Goal: Transaction & Acquisition: Download file/media

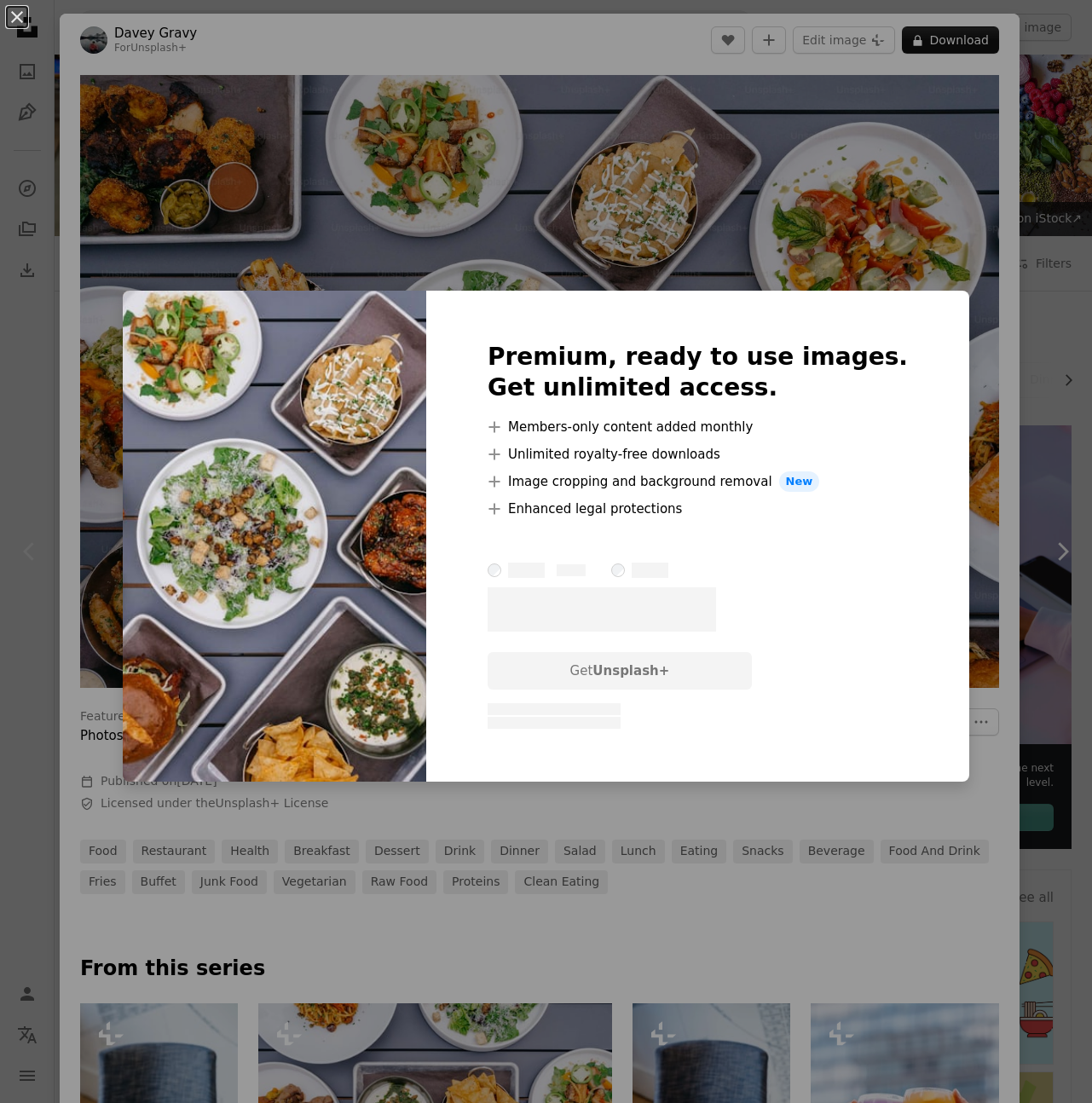
scroll to position [113, 0]
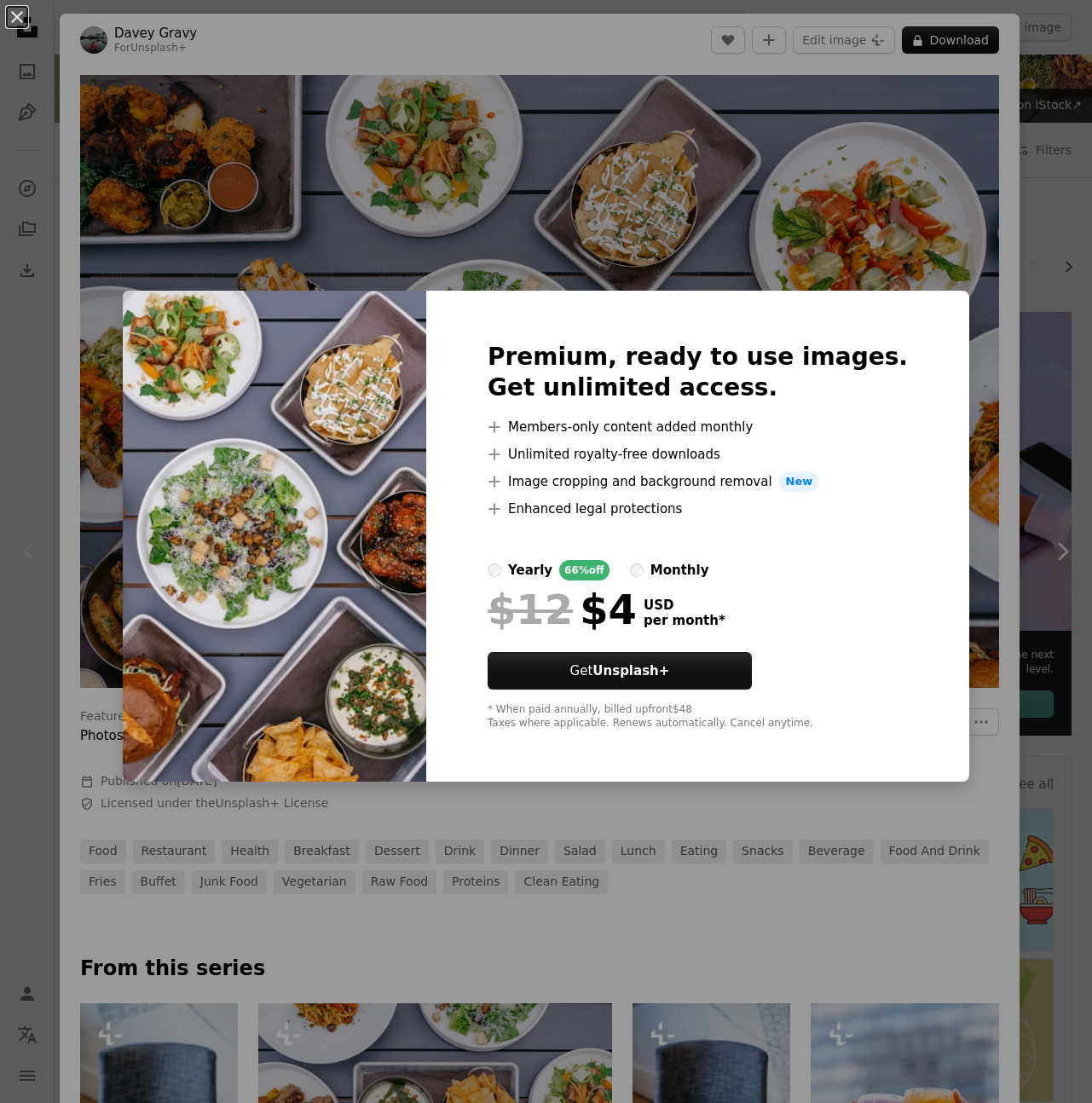
click at [865, 156] on div "An X shape Premium, ready to use images. Get unlimited access. A plus sign Memb…" at bounding box center [546, 552] width 1092 height 1103
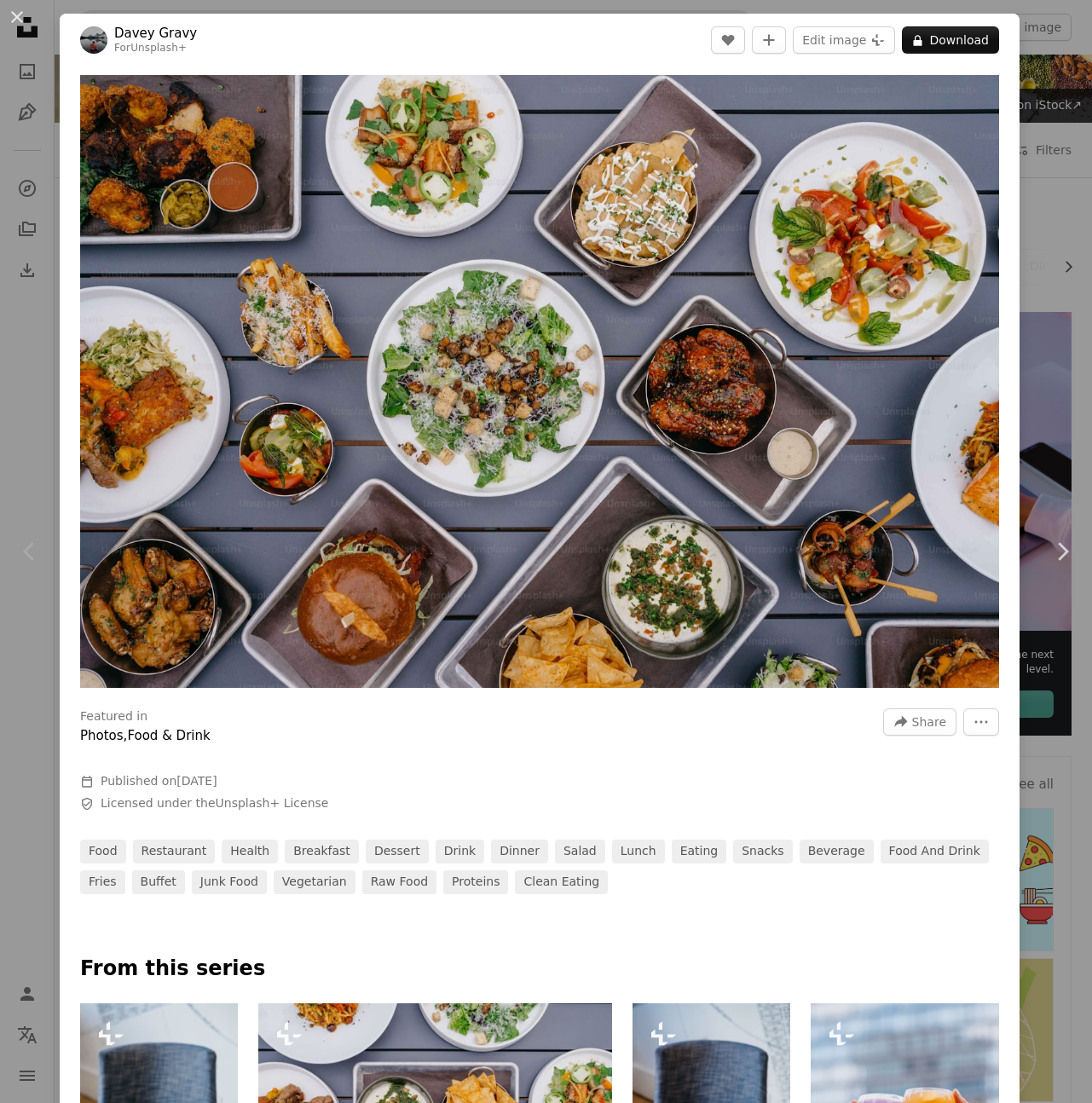
drag, startPoint x: 18, startPoint y: 15, endPoint x: 228, endPoint y: 37, distance: 211.1
click at [18, 15] on button "An X shape" at bounding box center [17, 17] width 21 height 21
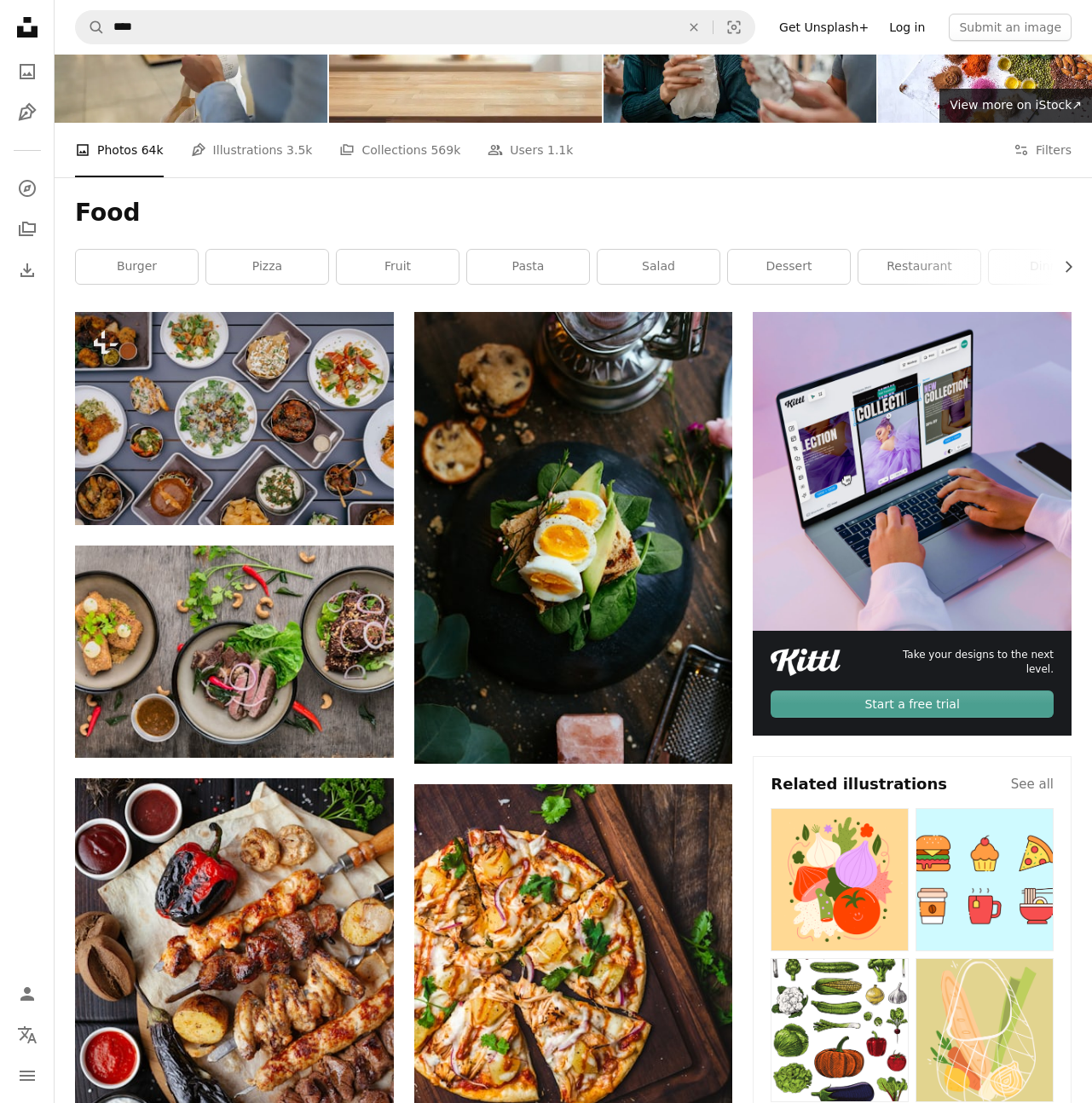
click at [918, 26] on link "Log in" at bounding box center [907, 27] width 56 height 28
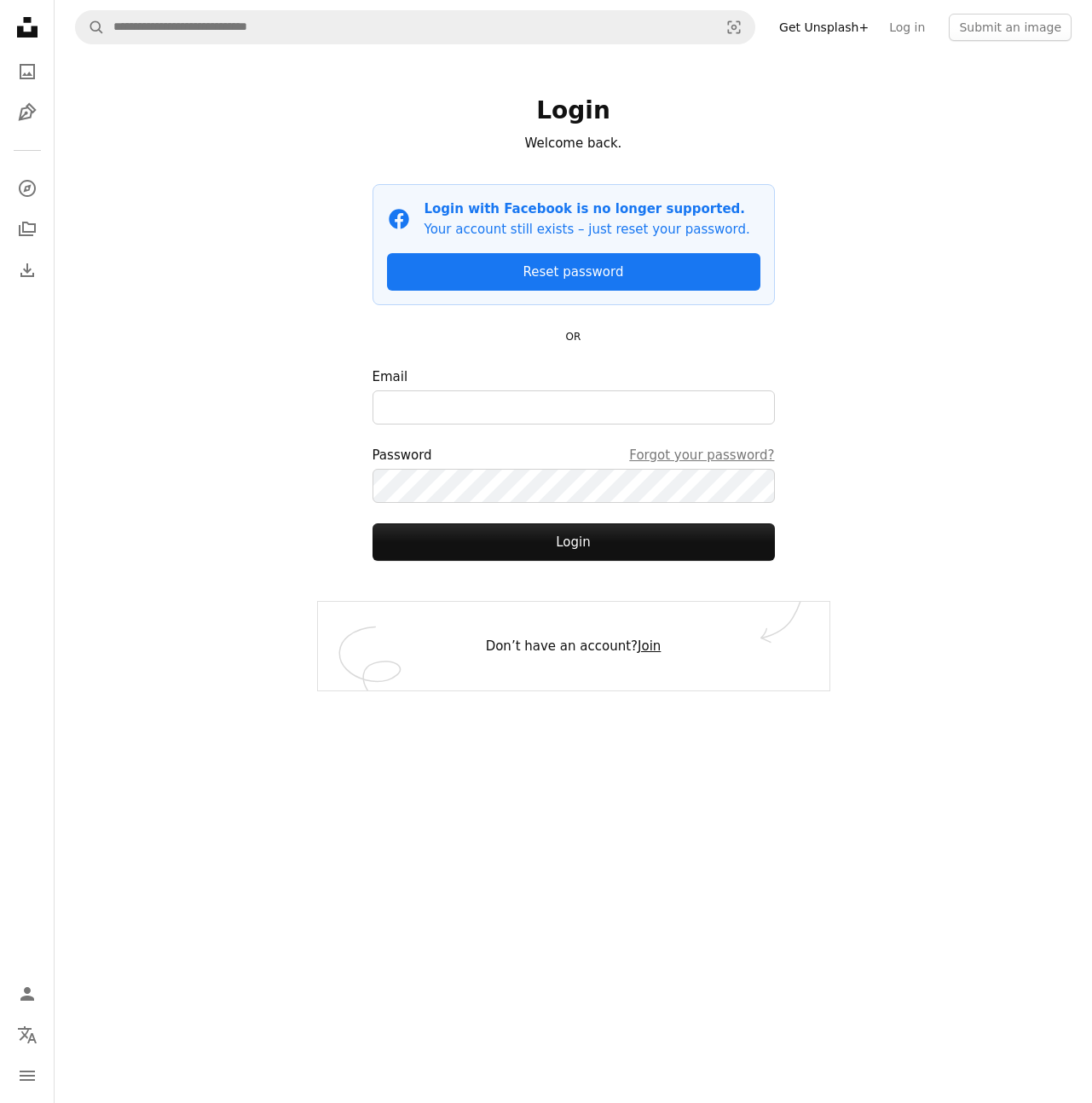
click at [637, 650] on link "Join" at bounding box center [649, 646] width 23 height 15
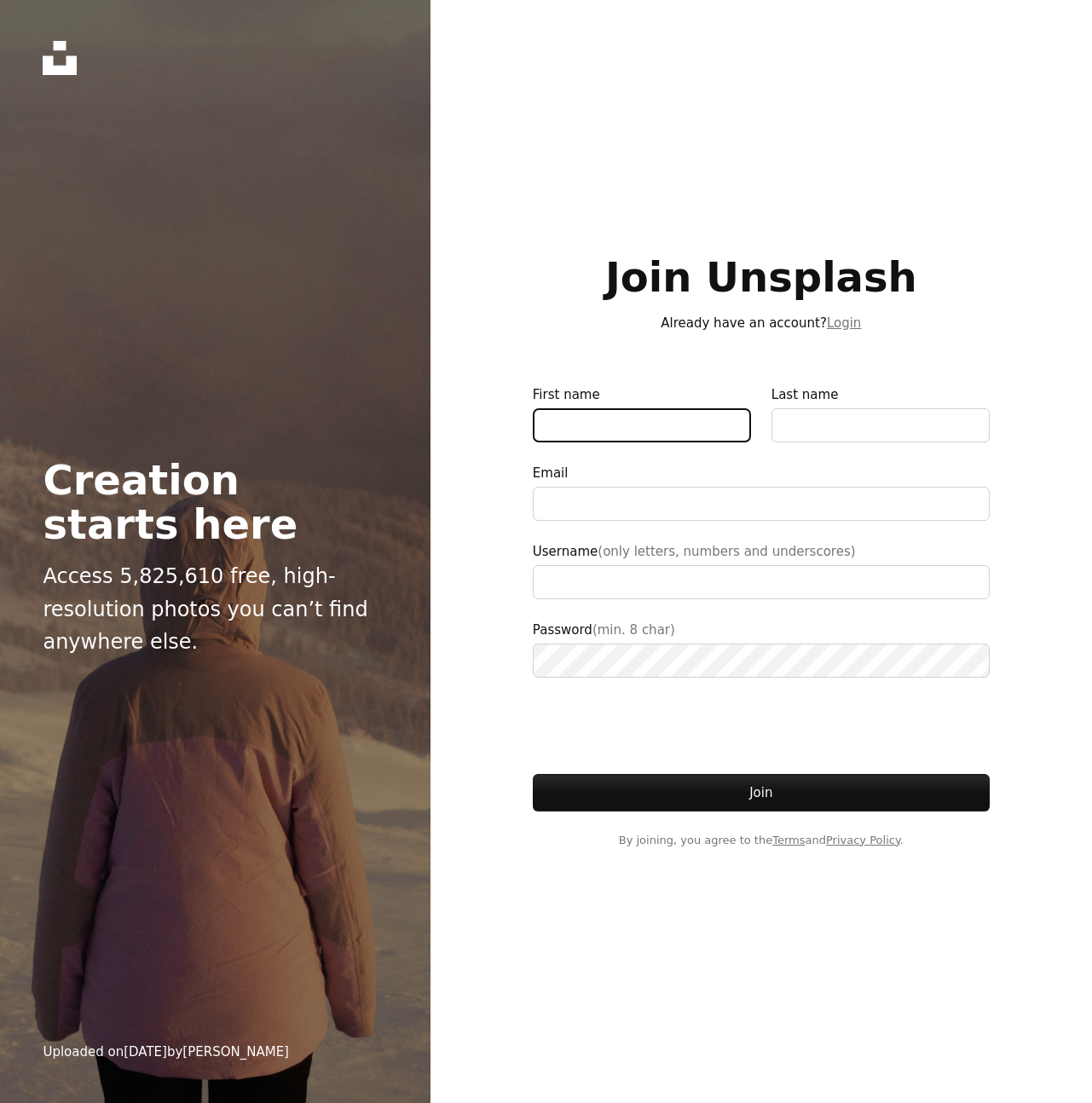
click at [646, 411] on input "First name" at bounding box center [641, 425] width 218 height 34
type input "**********"
click at [730, 326] on p "Already have an account? Login" at bounding box center [761, 323] width 457 height 21
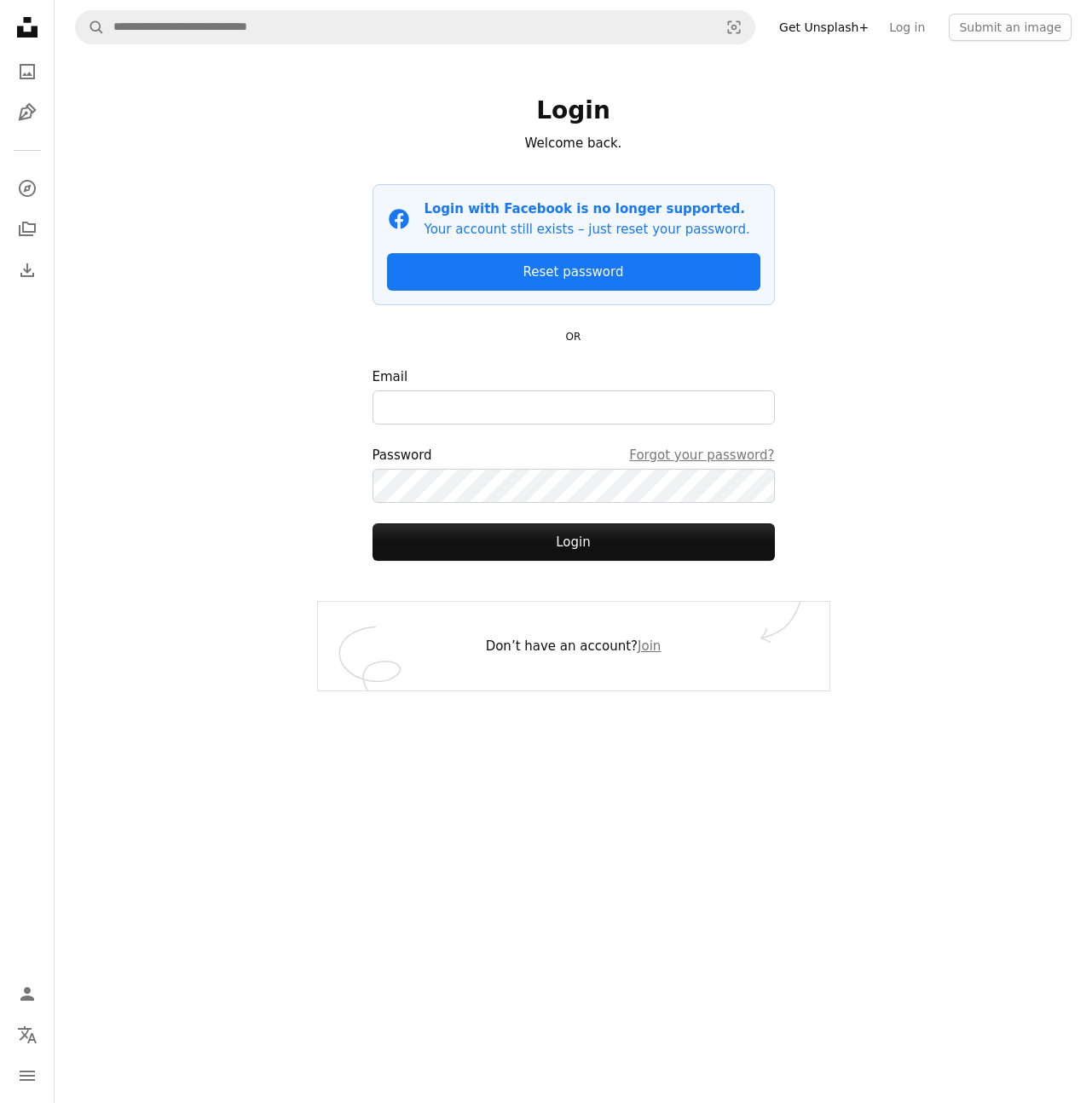
click at [34, 28] on icon at bounding box center [28, 28] width 21 height 21
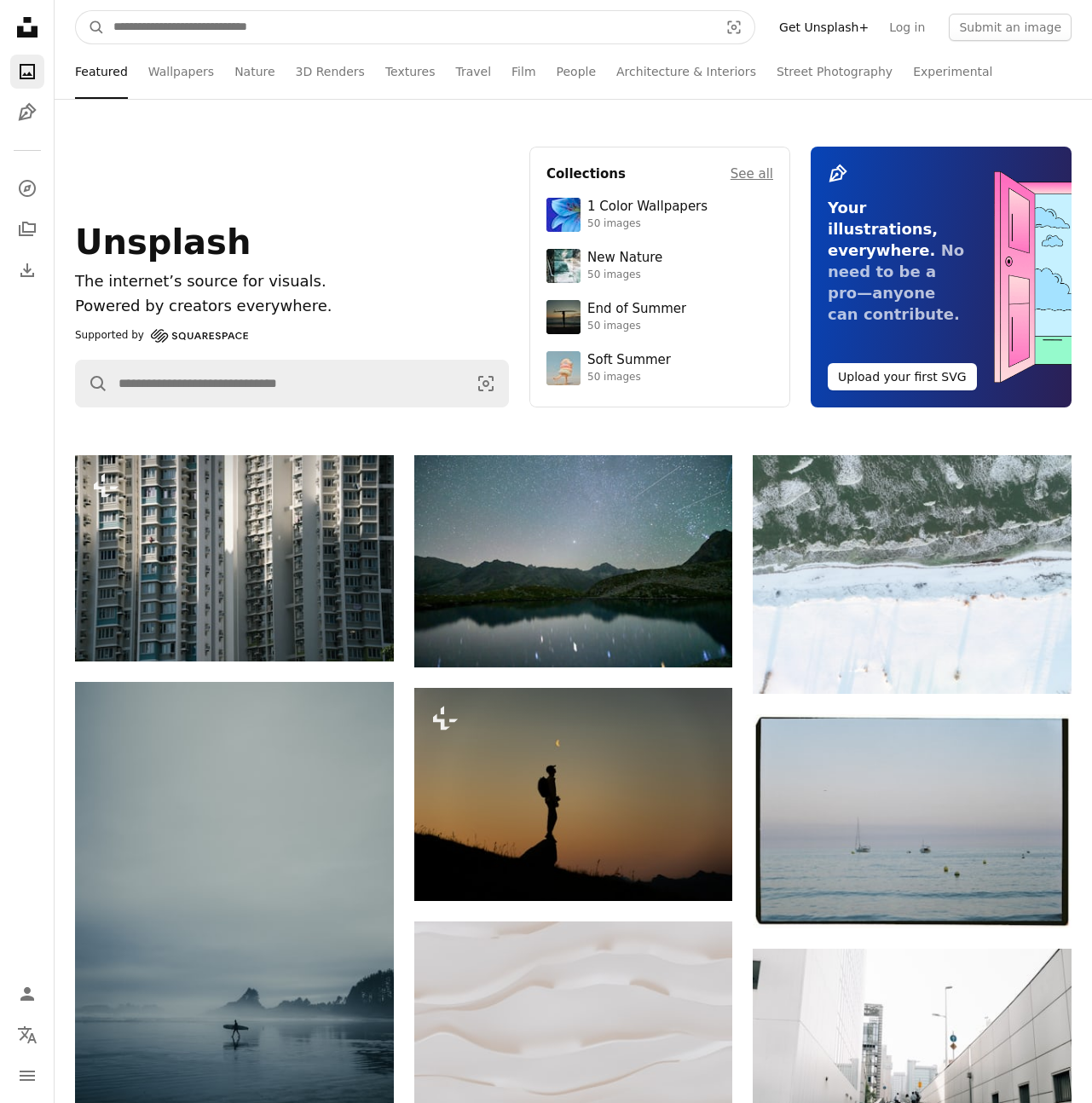
click at [341, 27] on input "Find visuals sitewide" at bounding box center [409, 28] width 609 height 32
type input "****"
click at [76, 11] on button "A magnifying glass" at bounding box center [90, 28] width 29 height 32
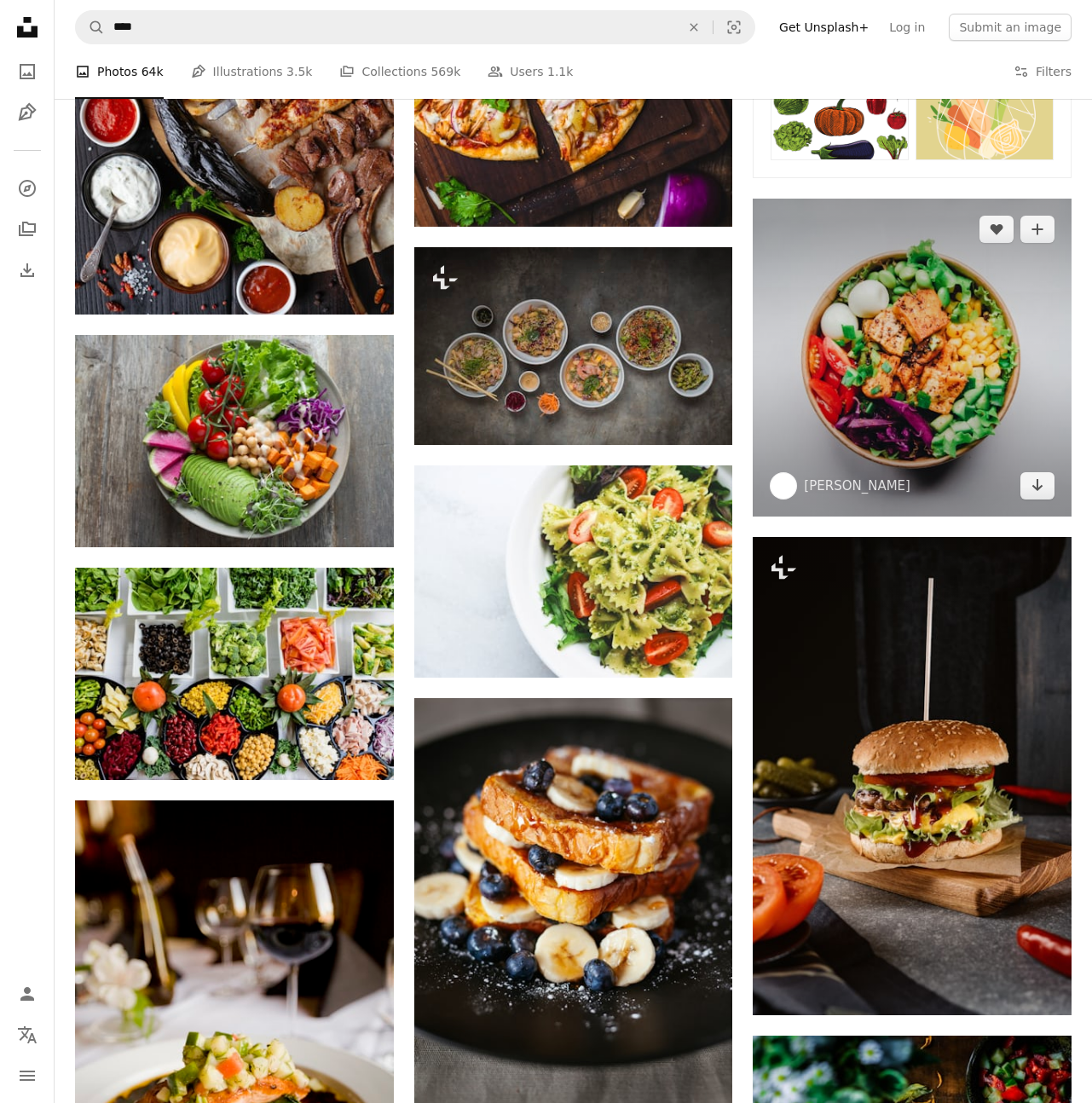
scroll to position [1056, 0]
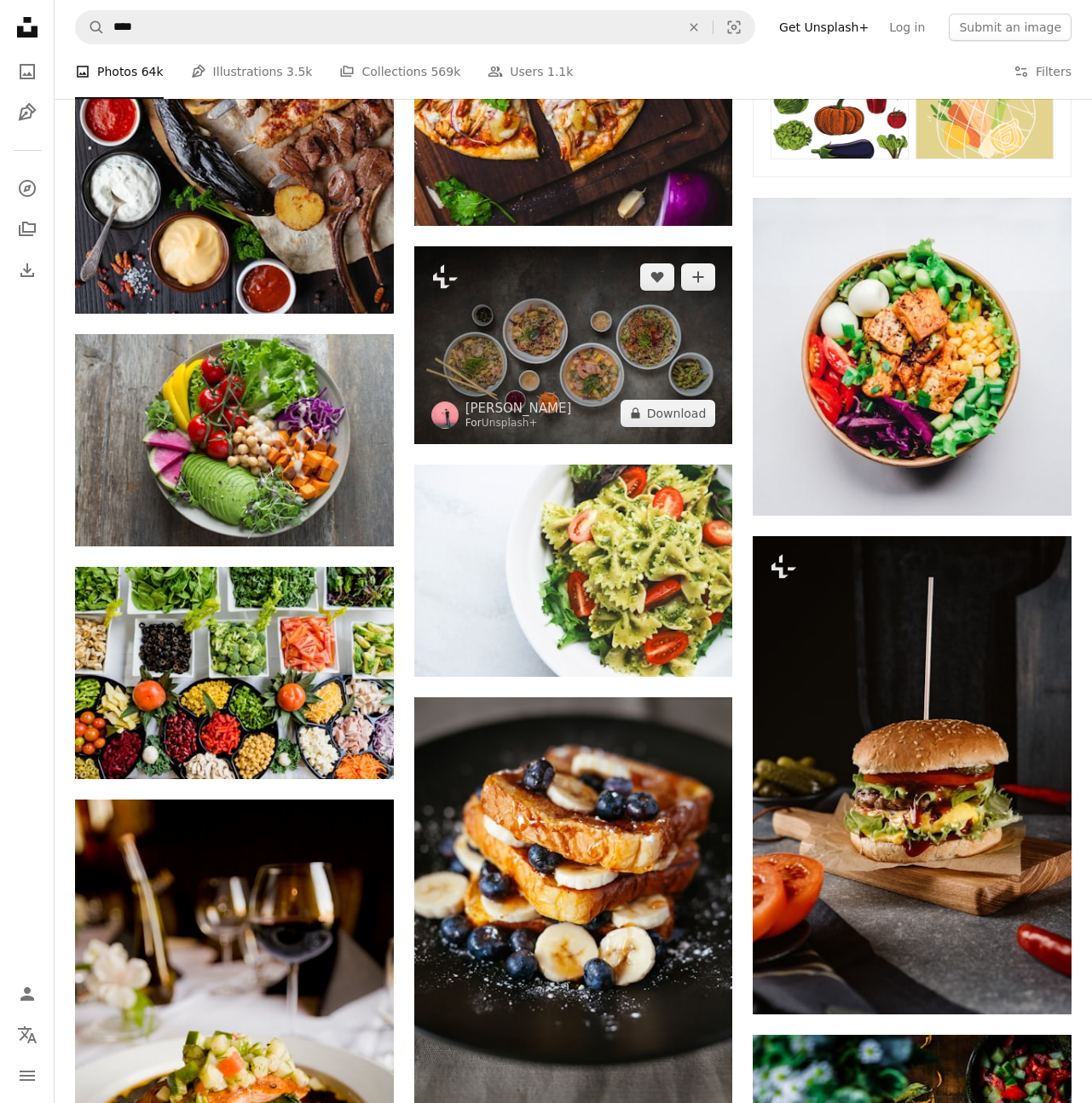
click at [585, 312] on img at bounding box center [574, 345] width 319 height 198
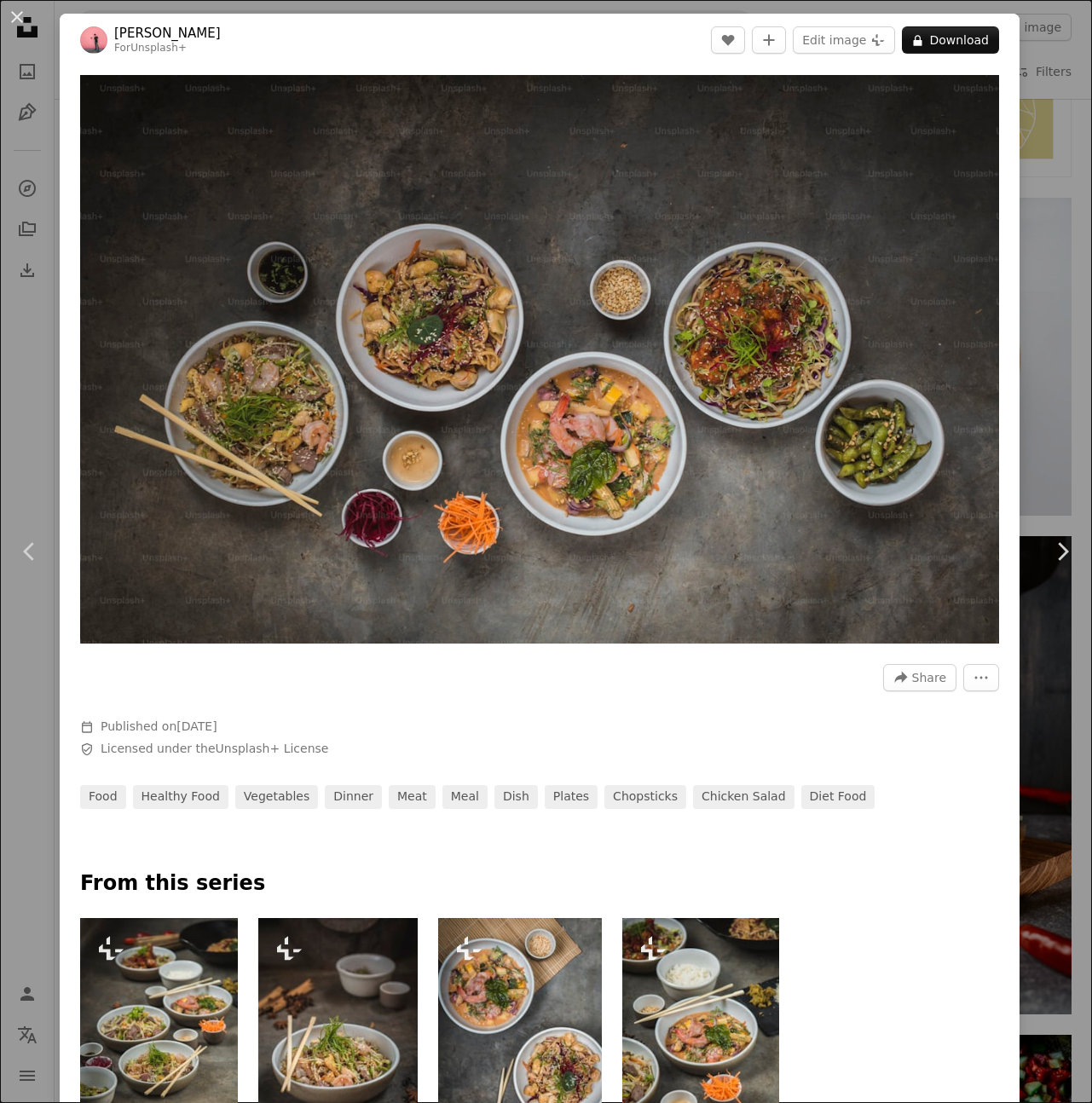
drag, startPoint x: 10, startPoint y: 28, endPoint x: 24, endPoint y: 39, distance: 17.8
click at [10, 28] on button "An X shape" at bounding box center [17, 17] width 21 height 21
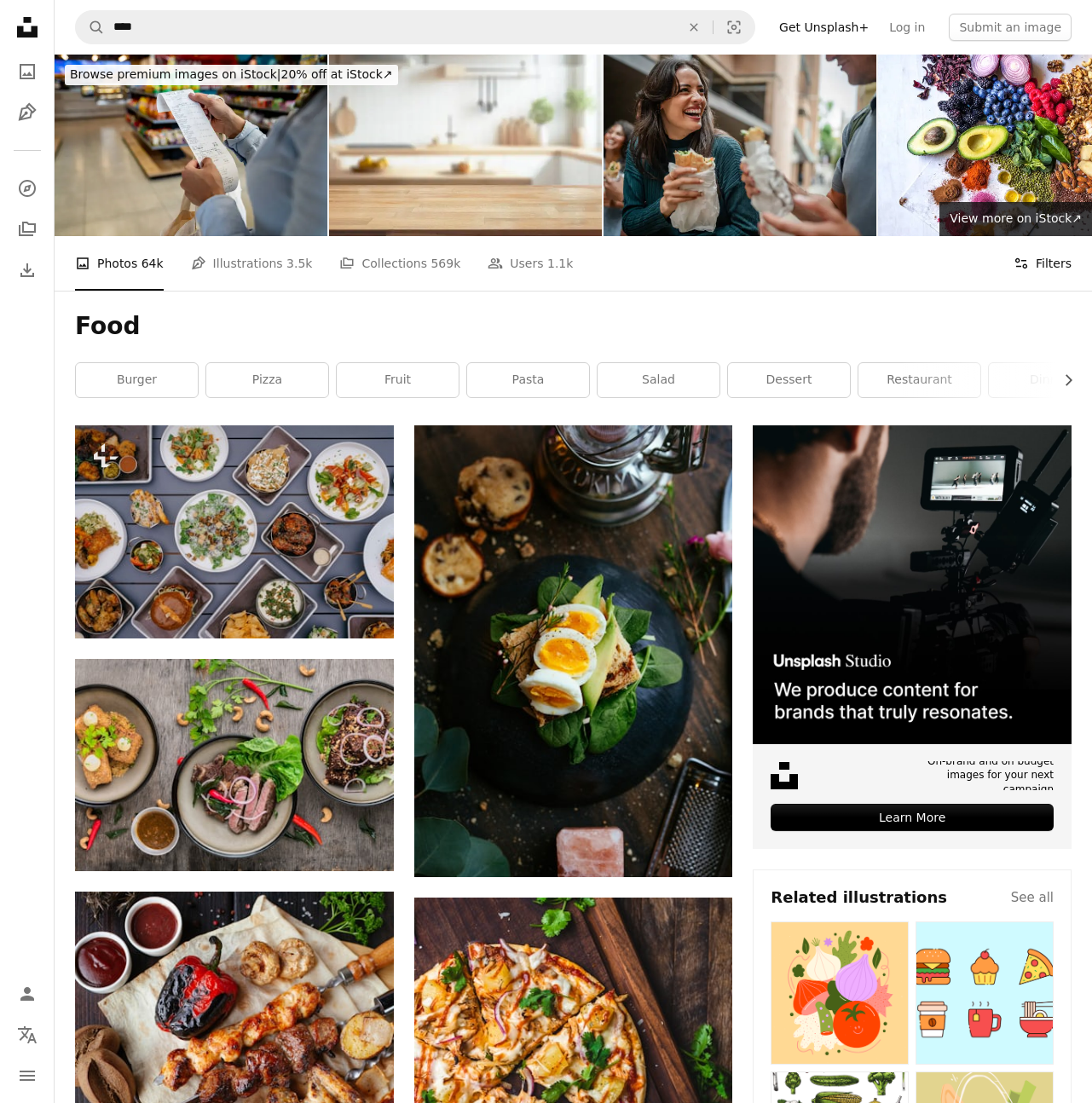
click at [1048, 262] on button "Filters Filters" at bounding box center [1043, 262] width 58 height 54
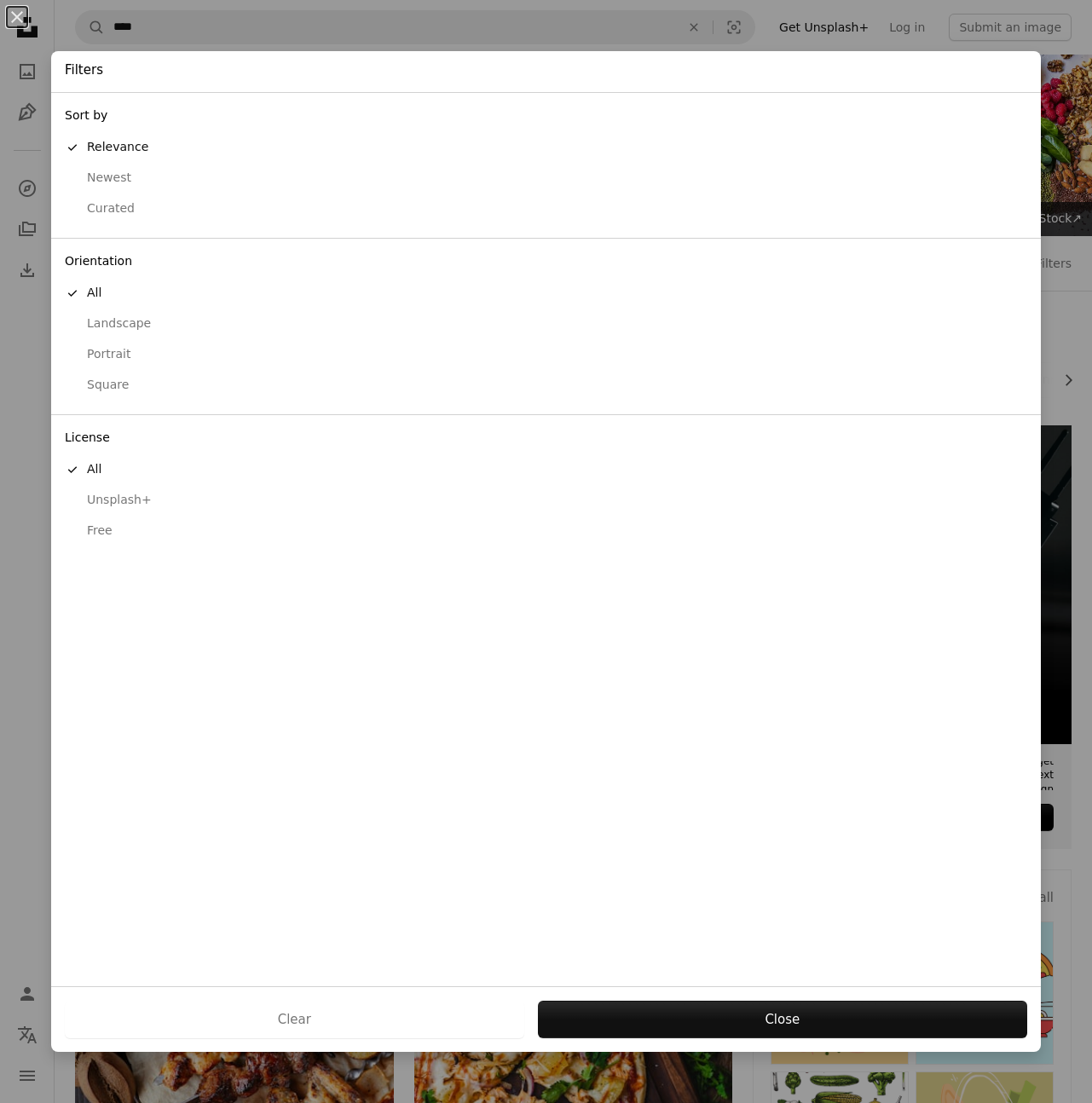
click at [106, 532] on div "Free" at bounding box center [546, 531] width 963 height 17
click at [829, 1028] on button "Apply" at bounding box center [782, 1018] width 490 height 37
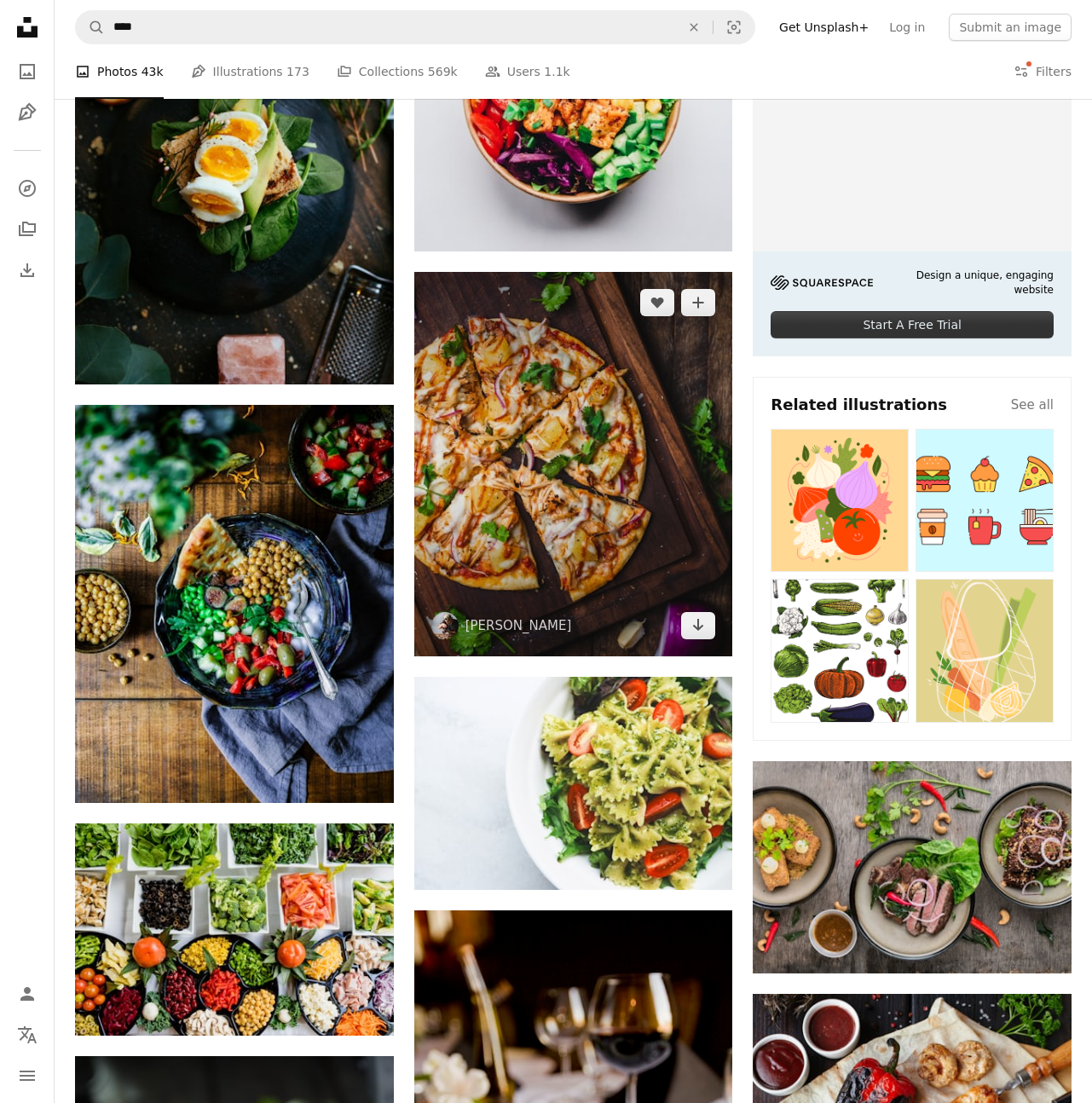
scroll to position [497, 0]
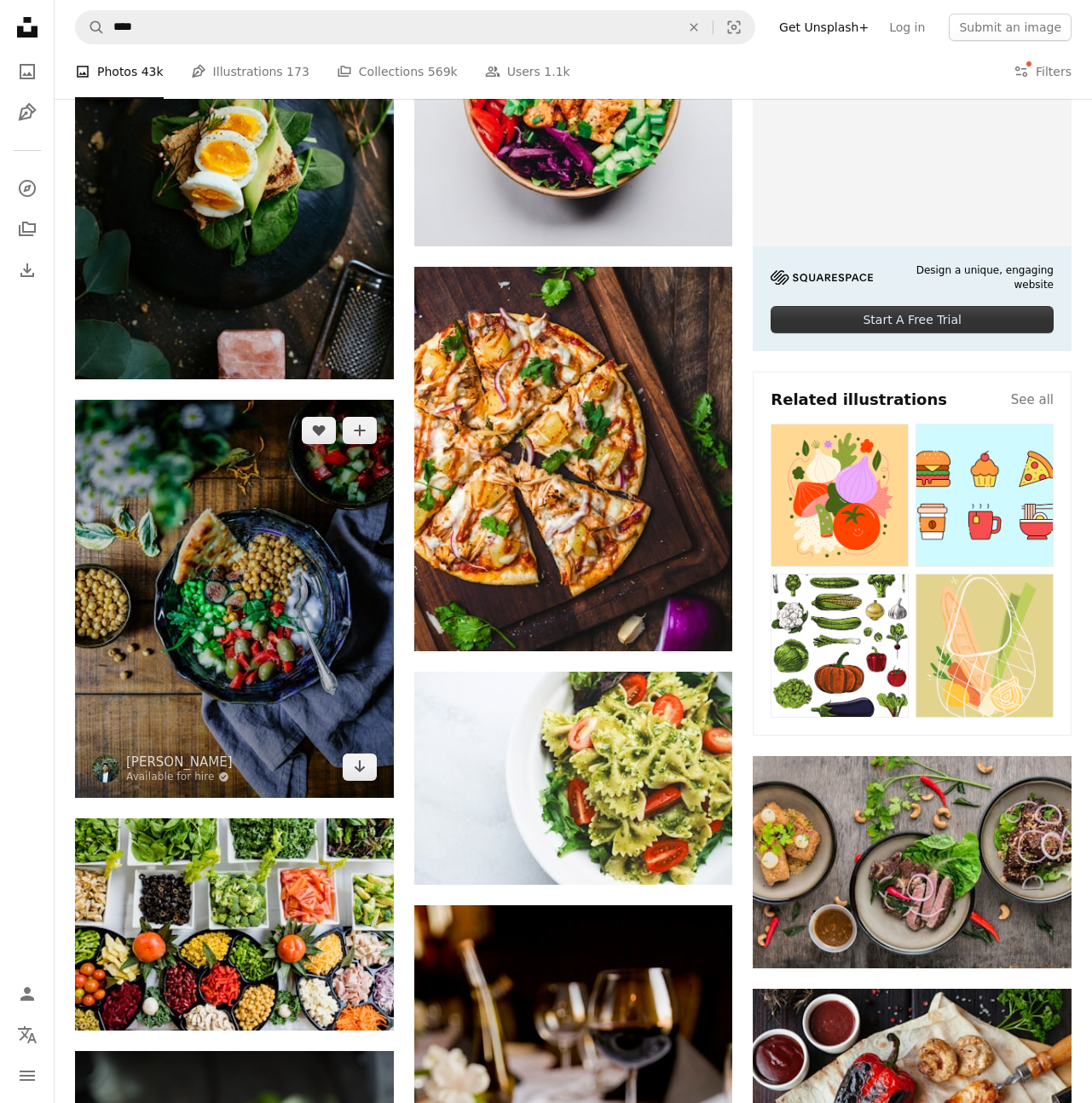
click at [247, 602] on img at bounding box center [234, 598] width 319 height 398
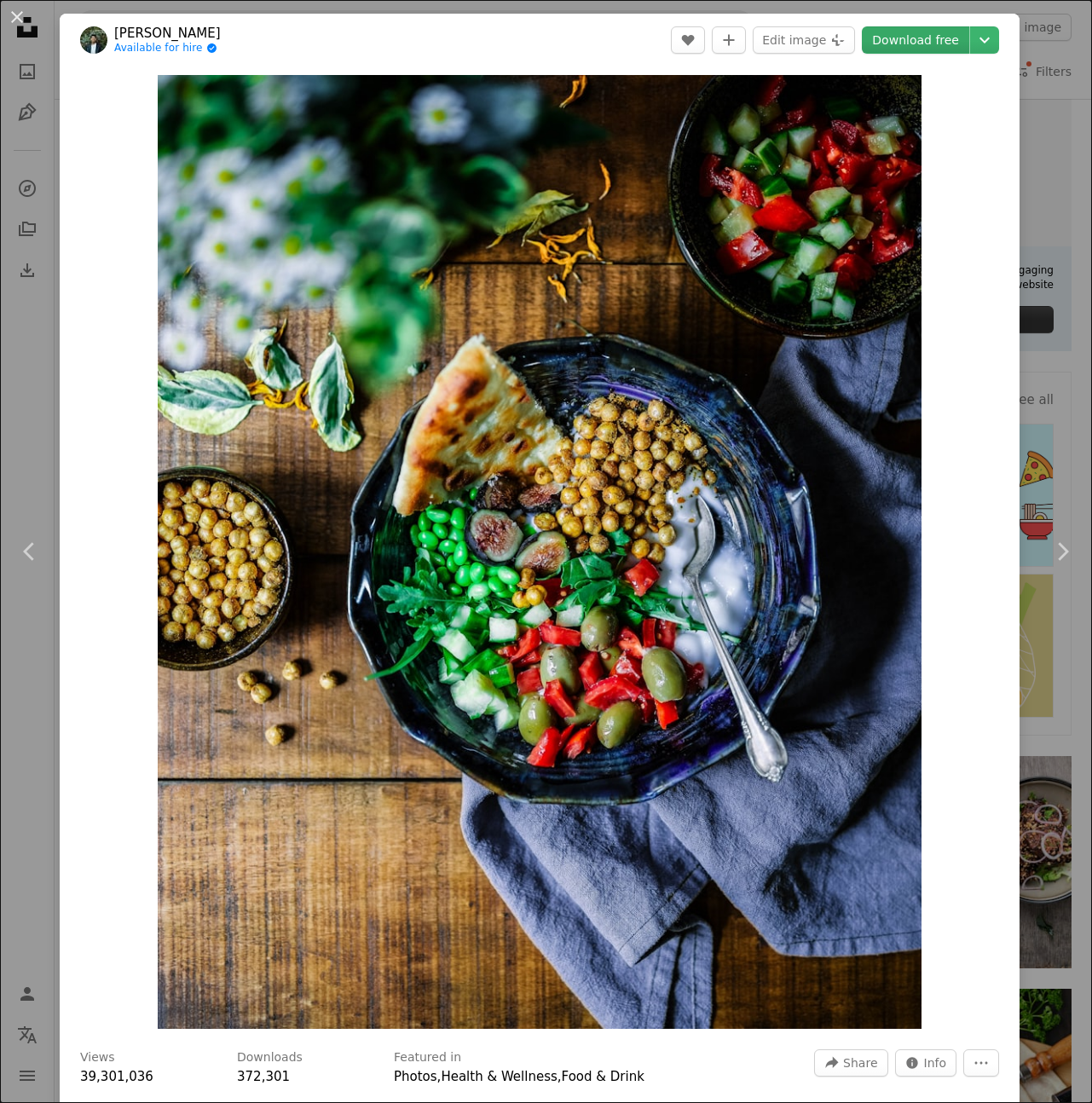
click at [969, 44] on link "Download free" at bounding box center [915, 40] width 107 height 28
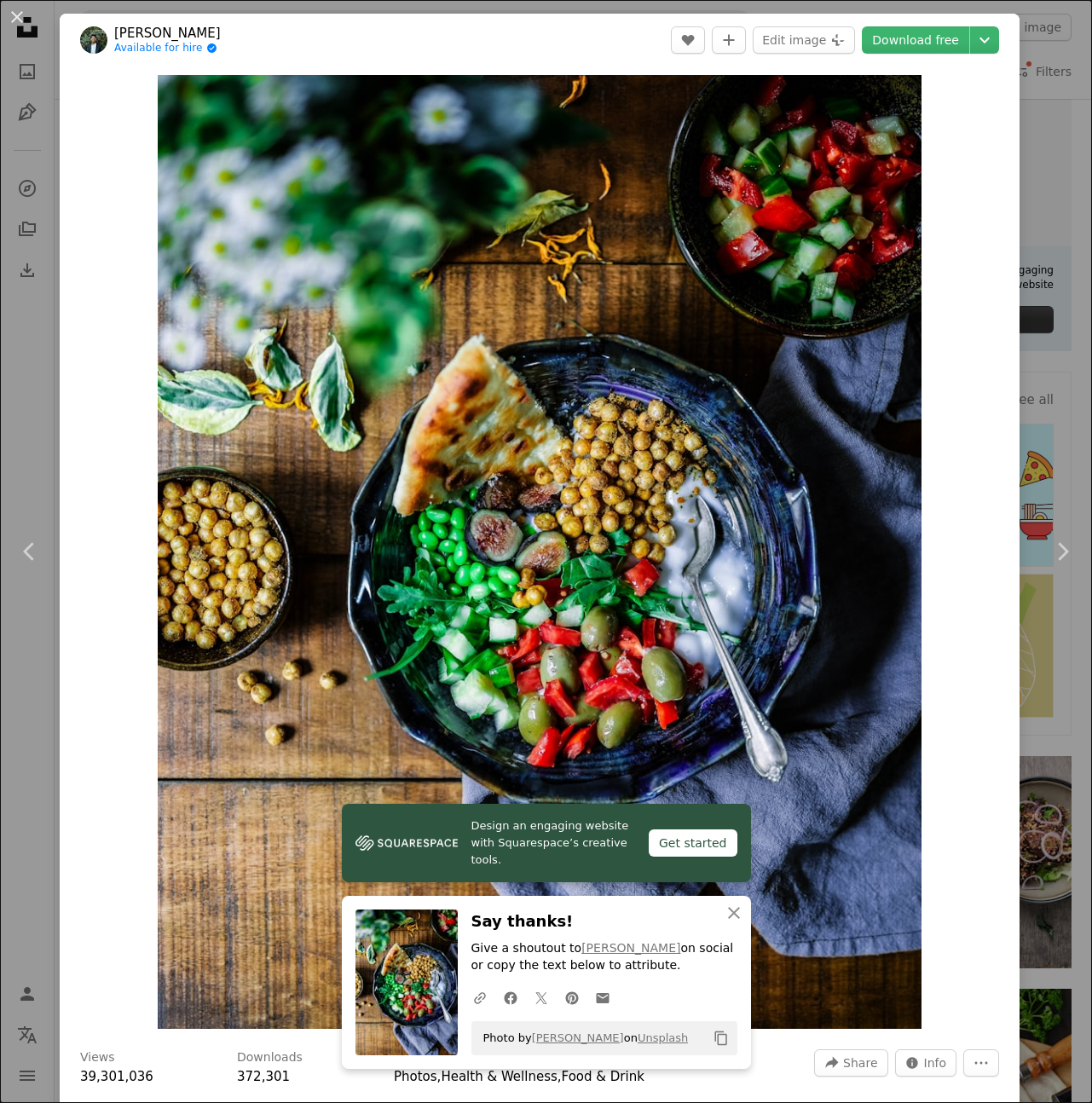
click at [1001, 405] on div "Zoom in" at bounding box center [539, 552] width 960 height 971
click at [12, 12] on button "An X shape" at bounding box center [17, 17] width 21 height 21
